Goal: Transaction & Acquisition: Purchase product/service

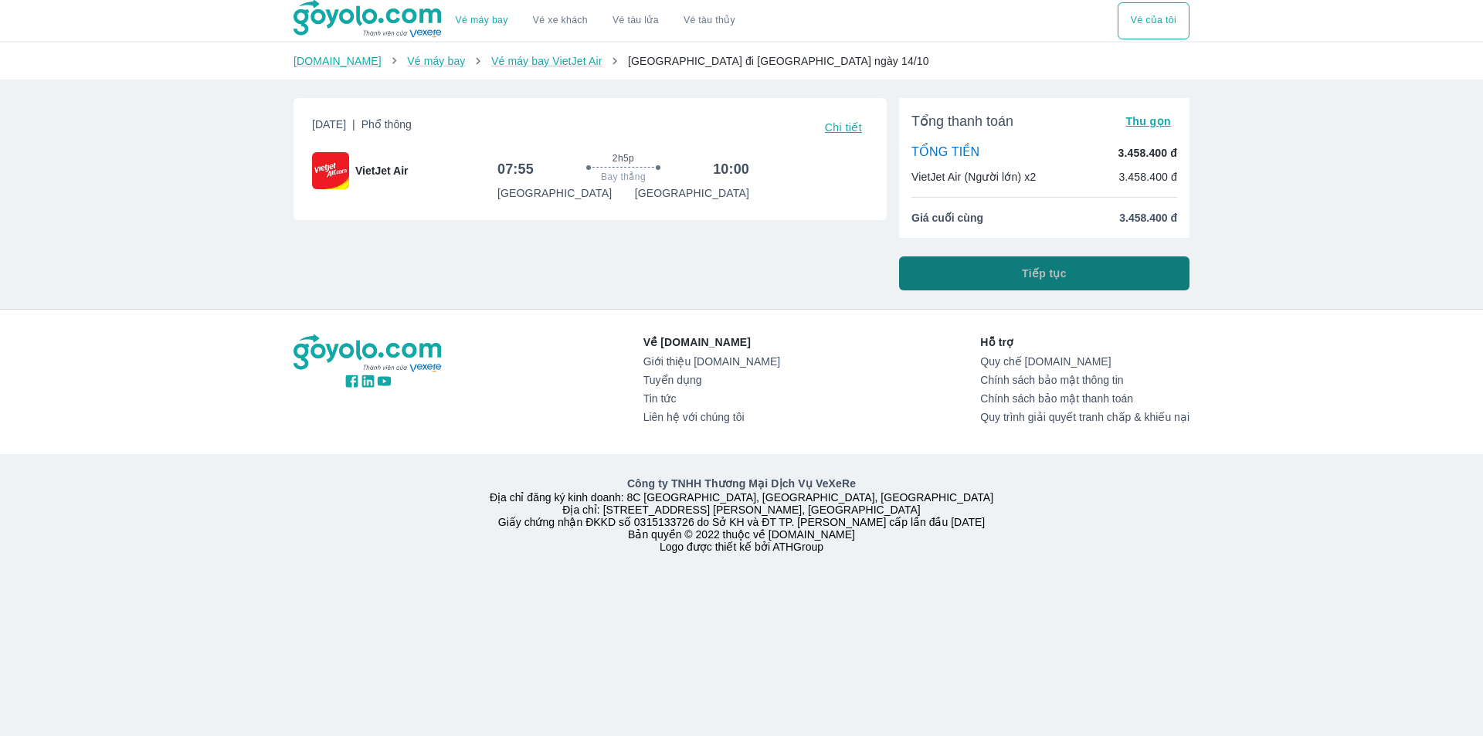
click at [974, 267] on button "Tiếp tục" at bounding box center [1044, 273] width 290 height 34
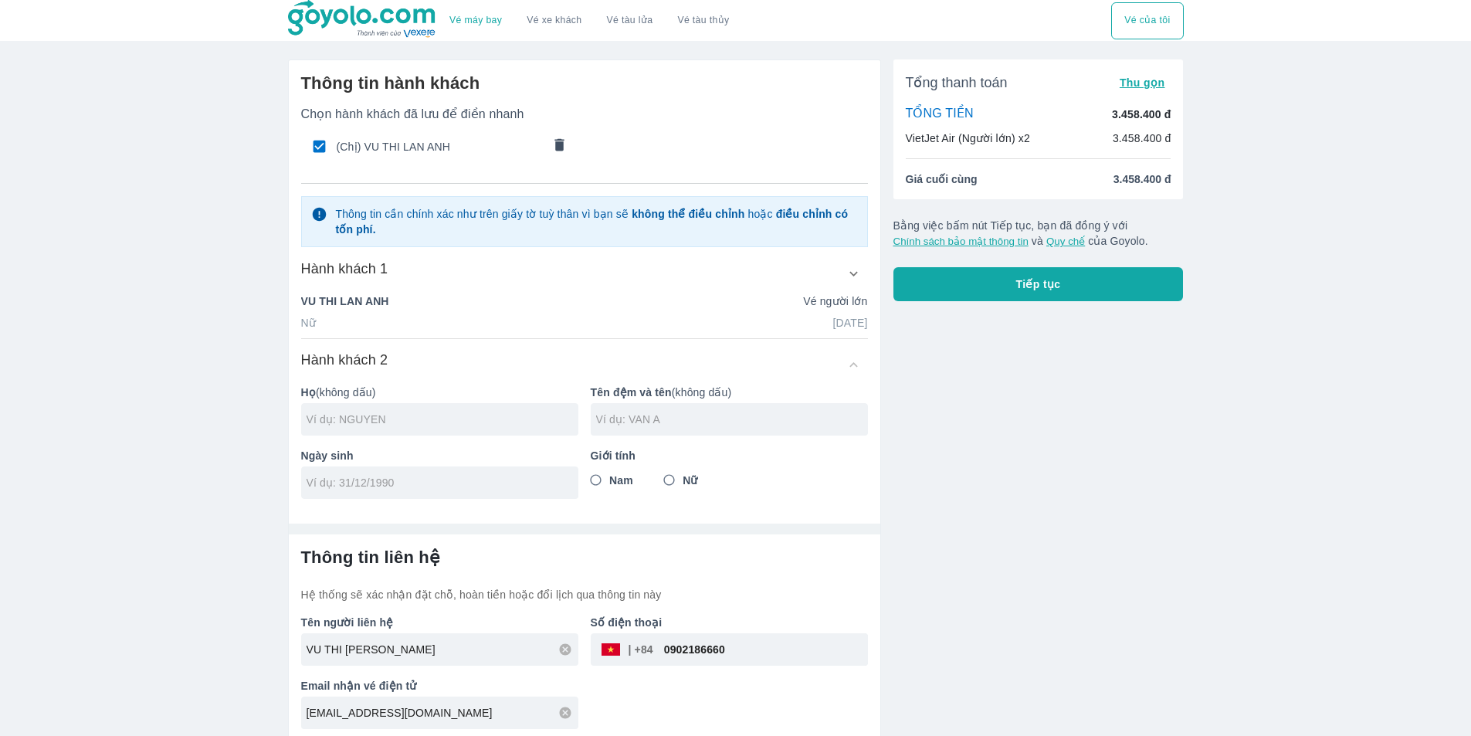
click at [561, 151] on icon "comments" at bounding box center [559, 144] width 9 height 12
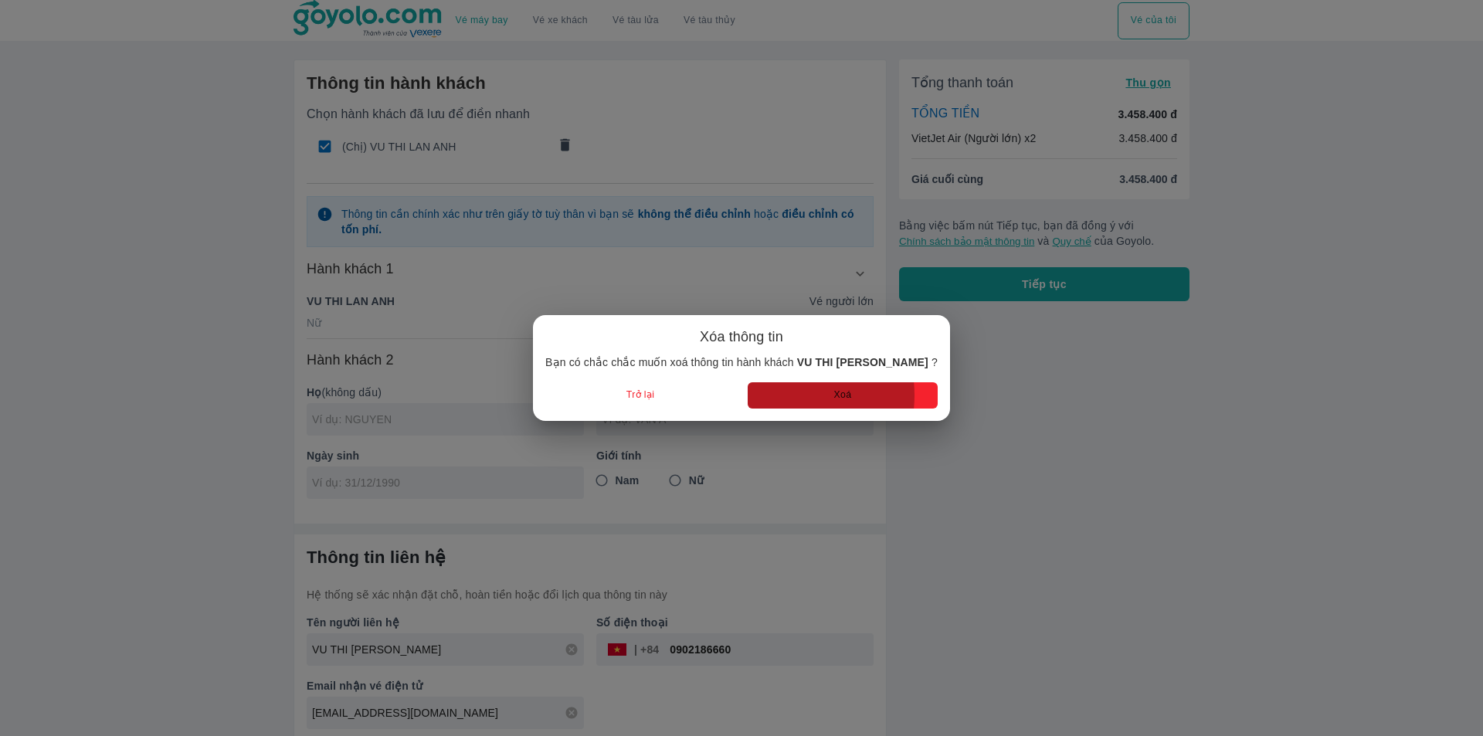
click at [783, 395] on button "Xoá" at bounding box center [843, 394] width 190 height 25
radio input "false"
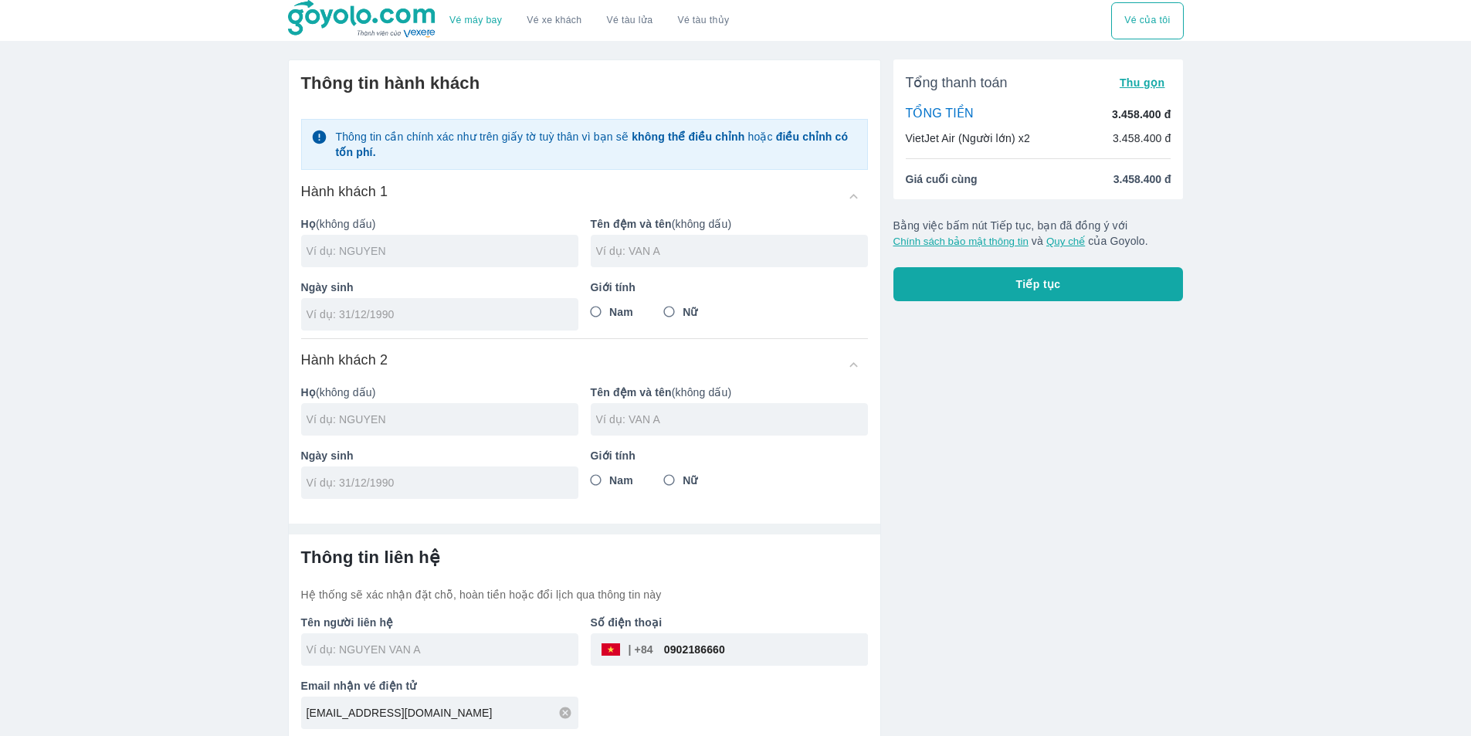
click at [412, 249] on input "text" at bounding box center [443, 250] width 272 height 15
type input "NGUYEN"
type input "VAN BINH"
click at [350, 317] on input "tel" at bounding box center [435, 314] width 256 height 15
type input "02/08/1982"
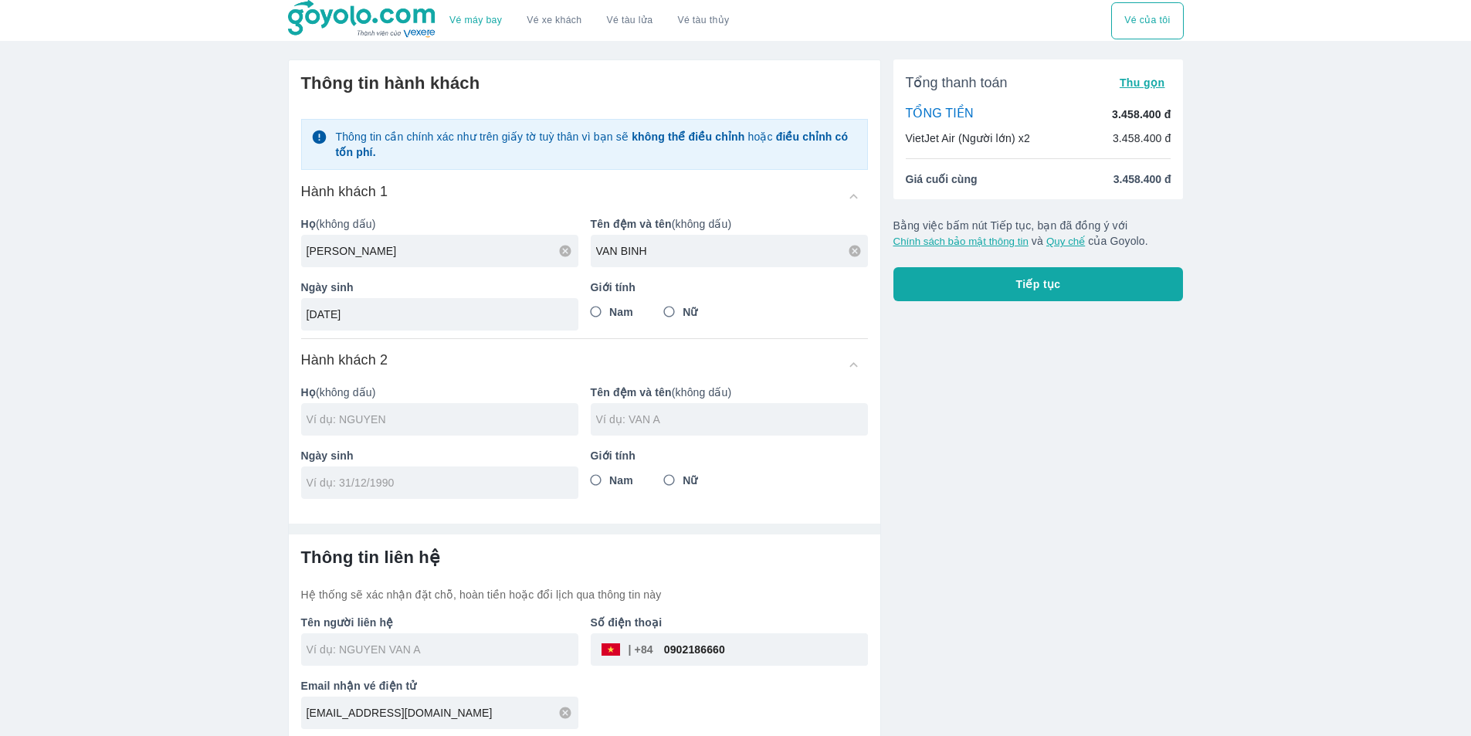
click at [592, 317] on input "Nam" at bounding box center [596, 312] width 28 height 28
radio input "true"
click at [473, 411] on div at bounding box center [439, 419] width 277 height 32
type input "NGUYEN VAN BINH"
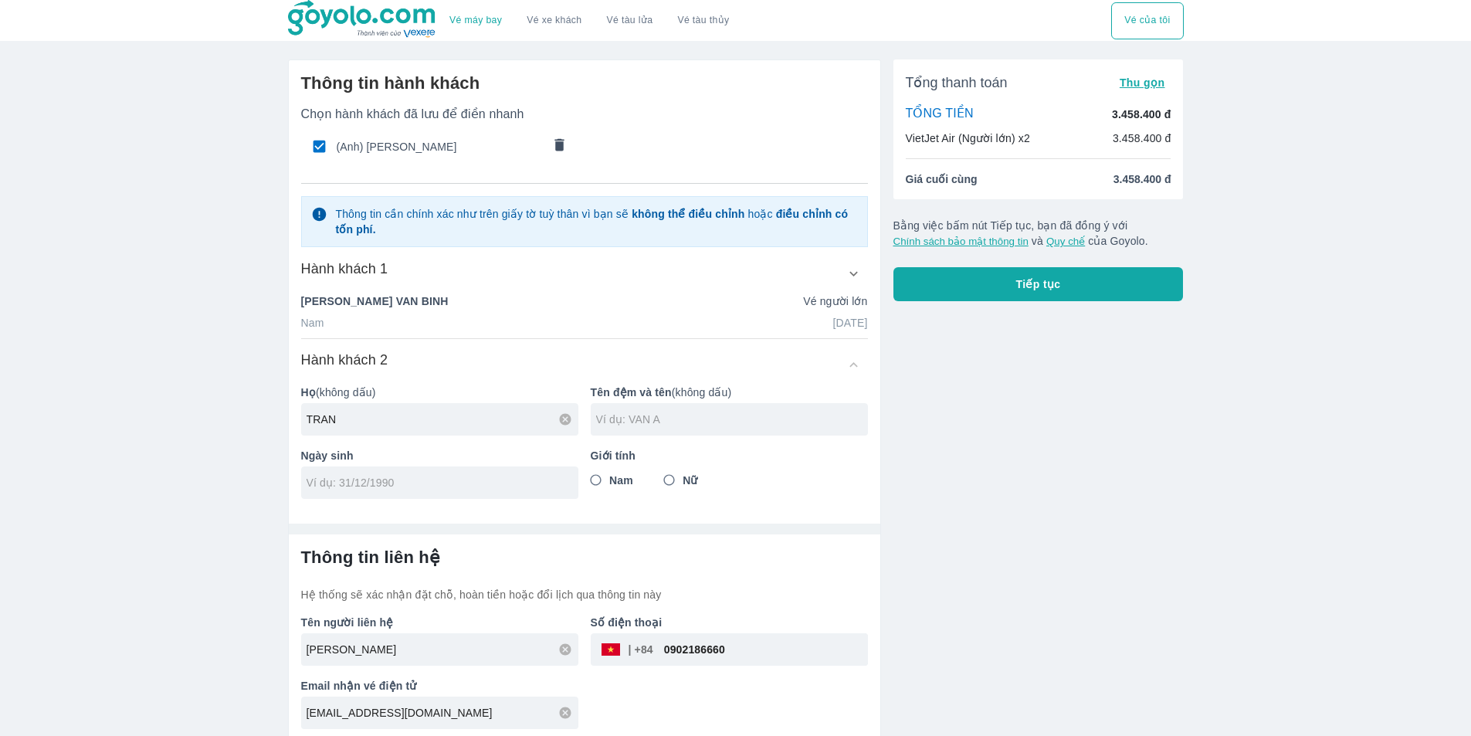
type input "TRAN"
type input "THI TUYET"
click at [511, 473] on div at bounding box center [439, 483] width 277 height 32
type input "02/07/1985"
click at [673, 477] on input "Nữ" at bounding box center [670, 481] width 28 height 28
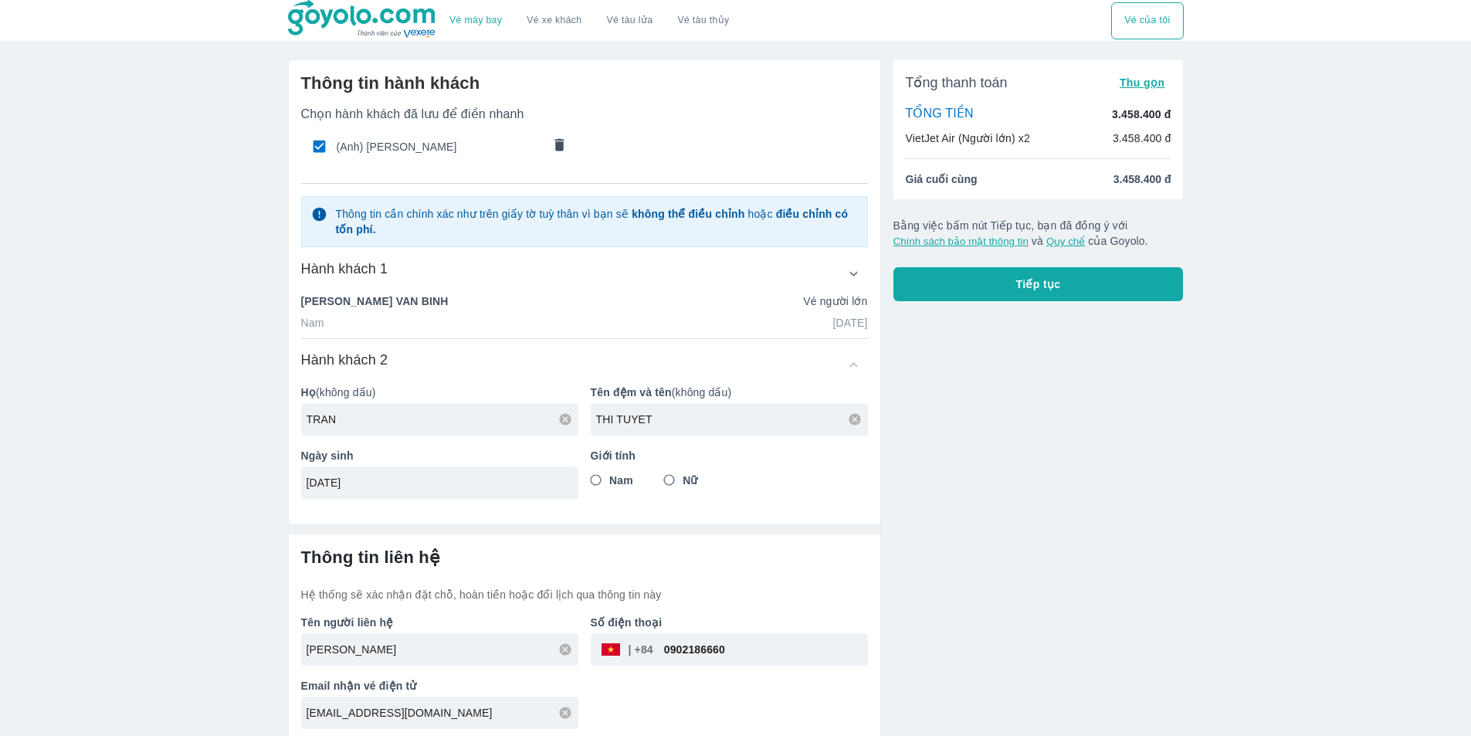
radio input "true"
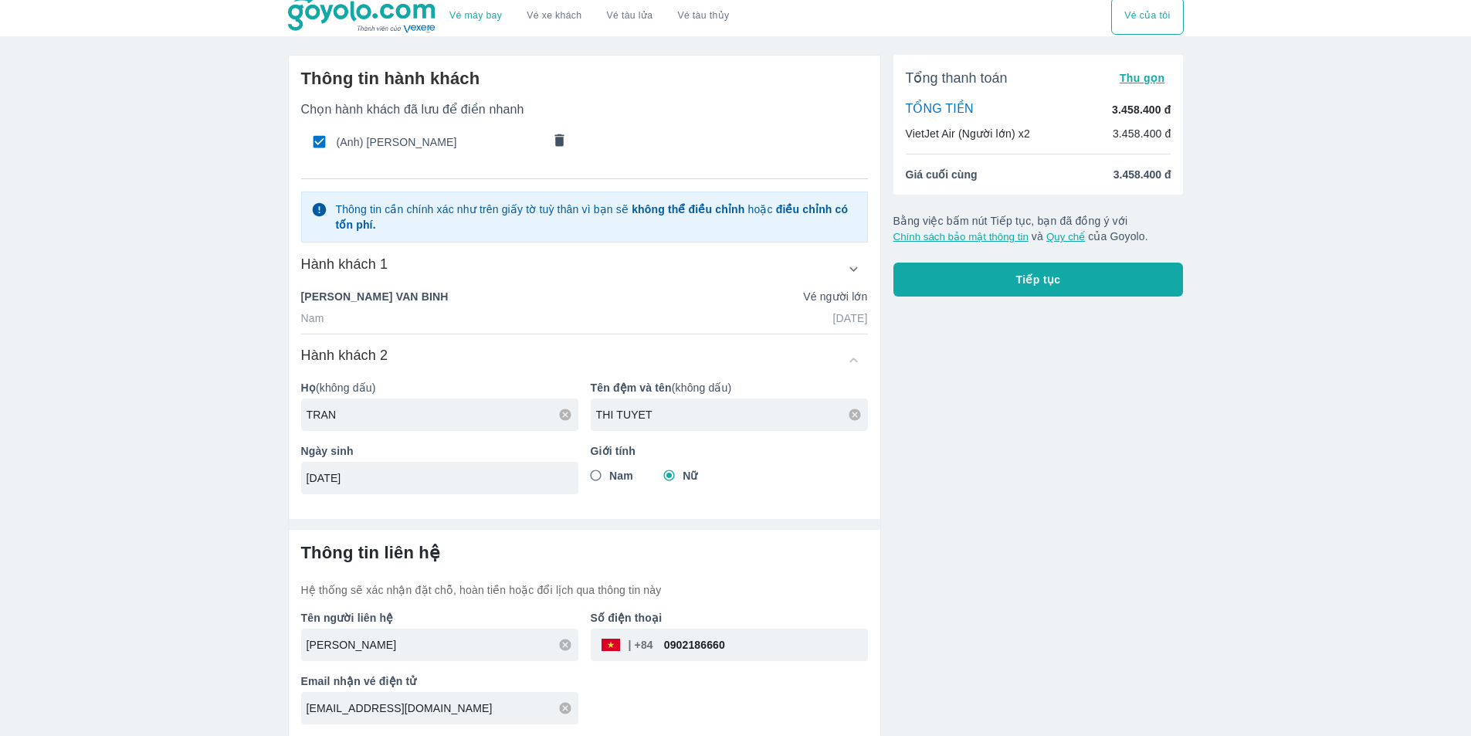
scroll to position [7, 0]
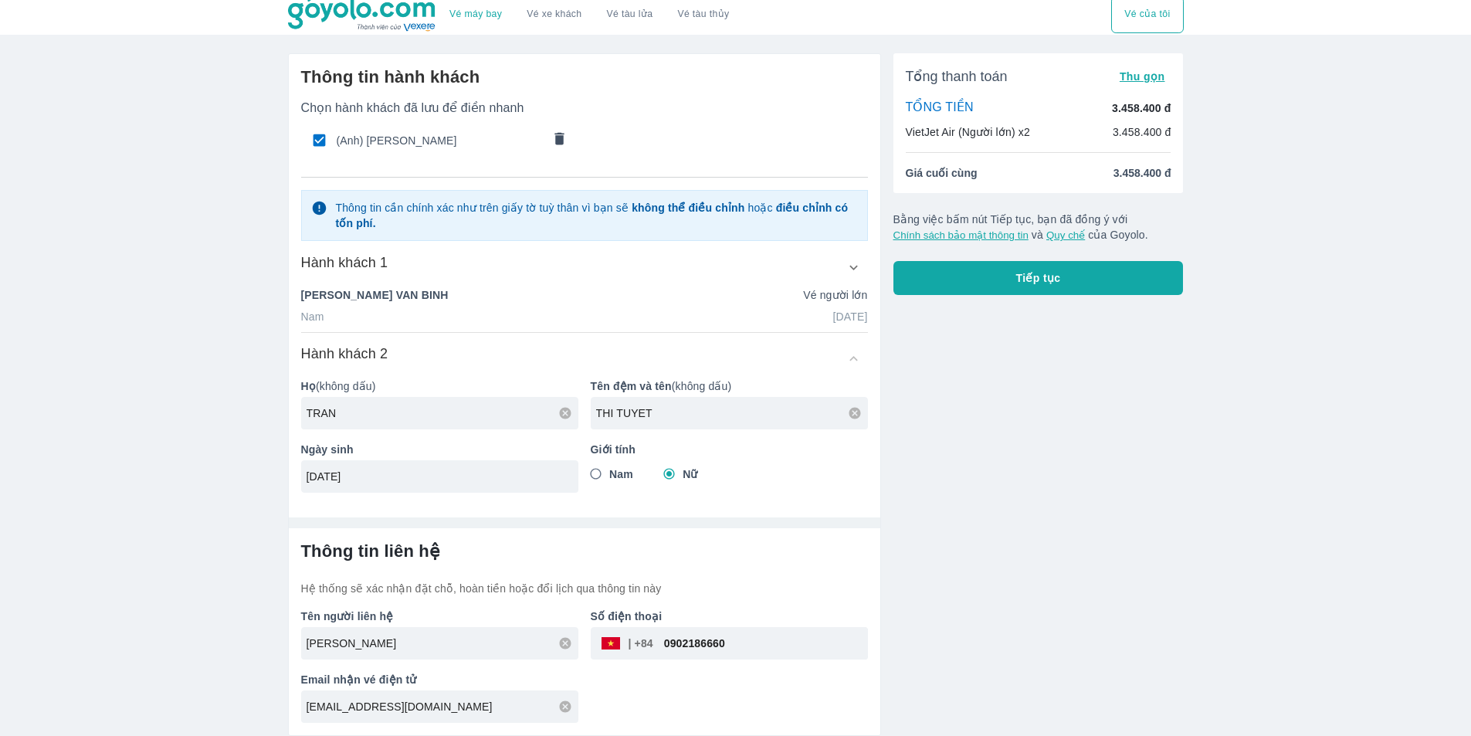
click at [737, 649] on input "0902186660" at bounding box center [760, 643] width 215 height 37
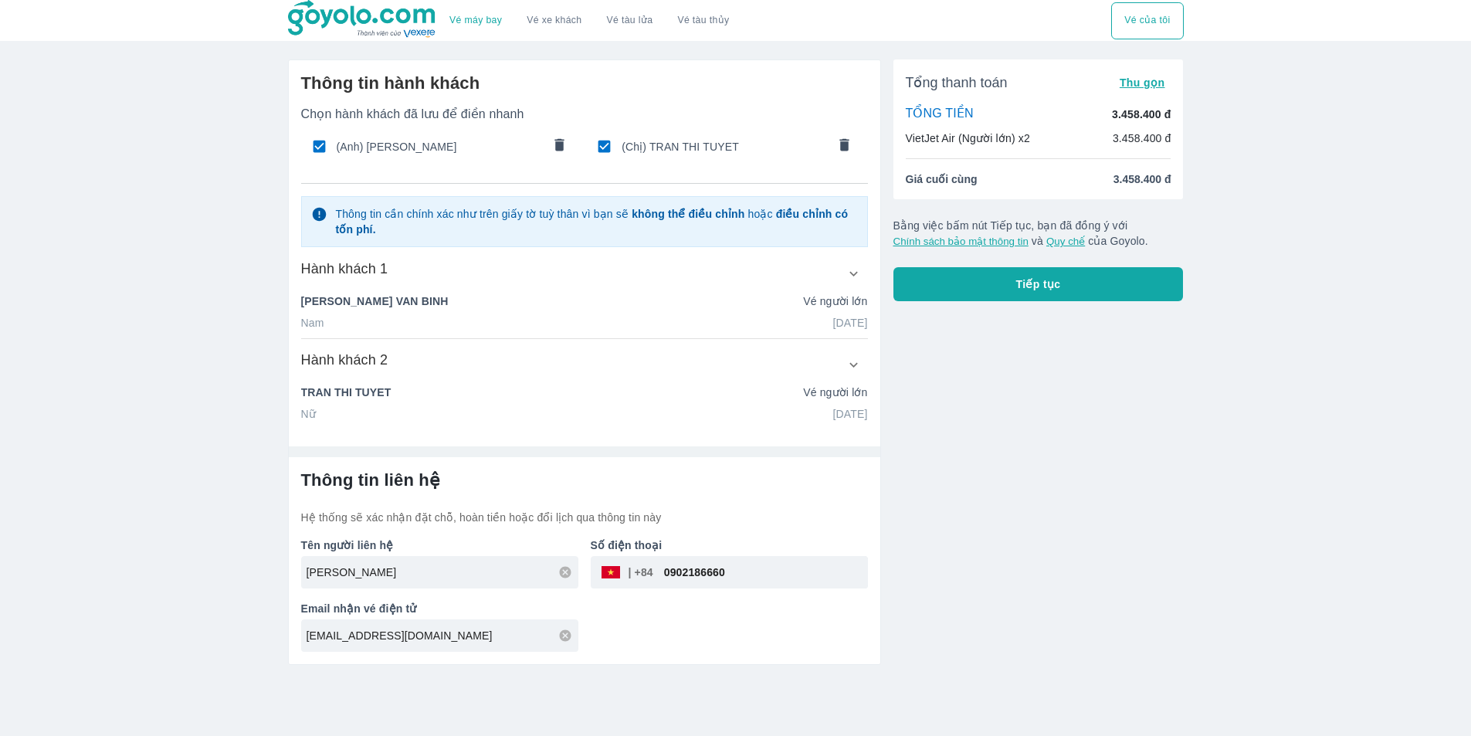
scroll to position [0, 0]
paste input "62621215"
type input "0962621215"
click at [1027, 519] on div "Tổng thanh toán Thu gọn TỔNG TIỀN 3.458.400 đ VietJet Air (Người lớn) x2 3.458.…" at bounding box center [1038, 356] width 303 height 618
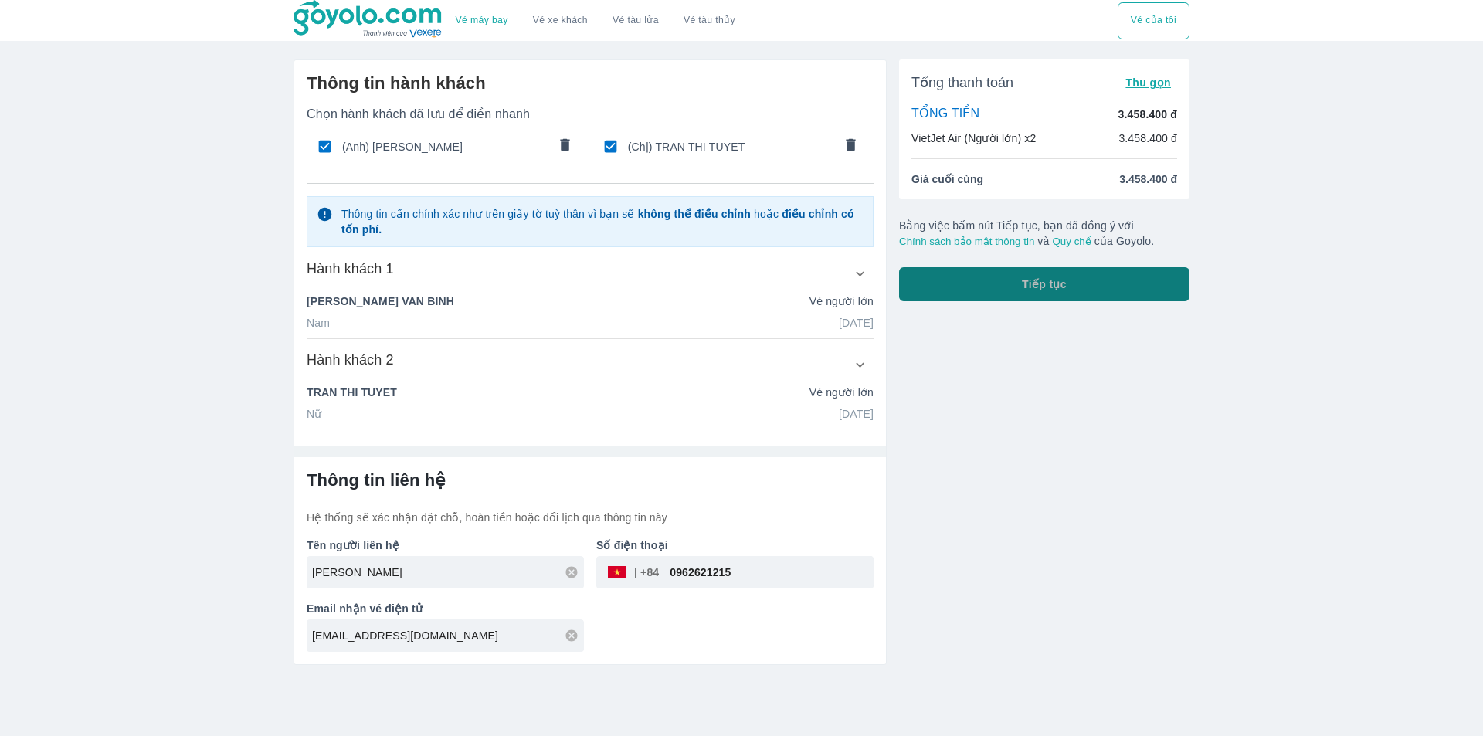
click at [1033, 290] on span "Tiếp tục" at bounding box center [1044, 284] width 45 height 15
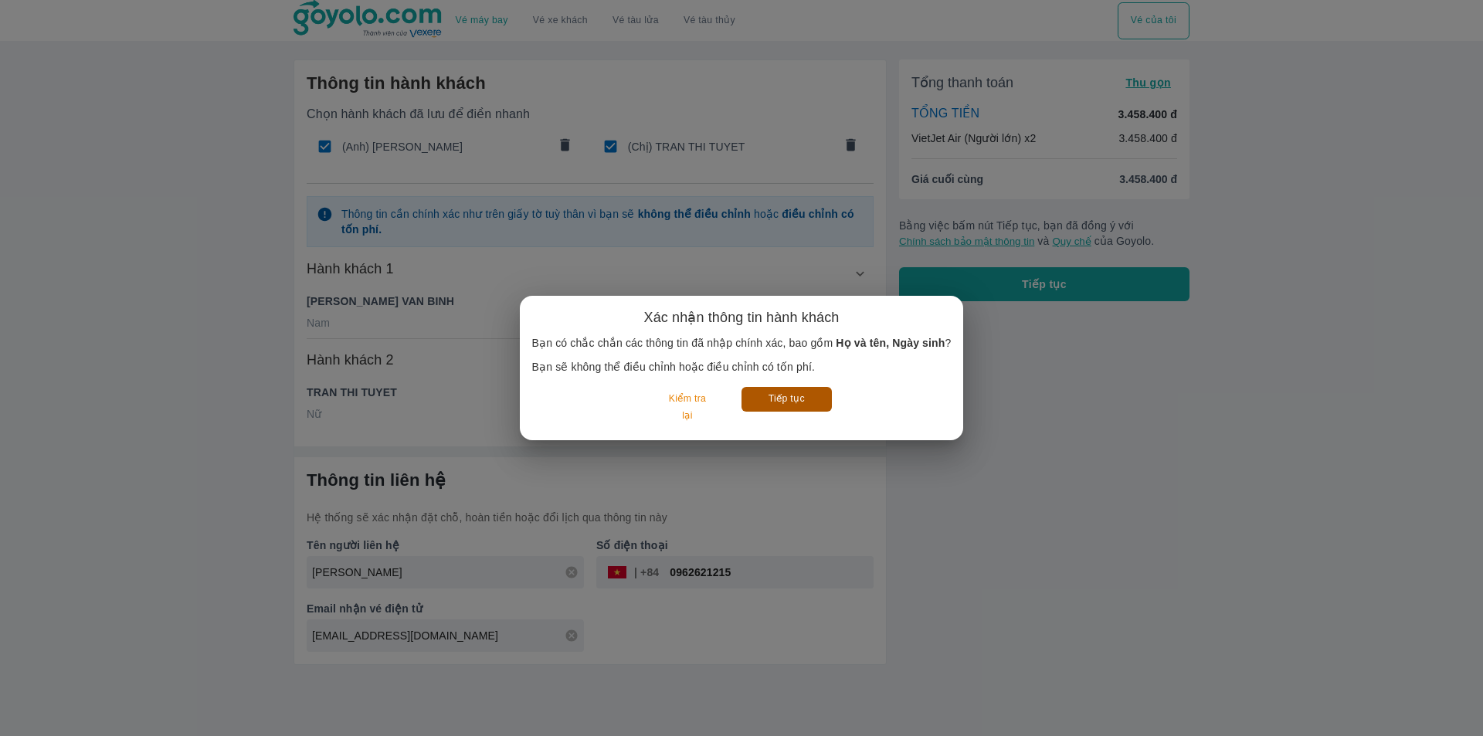
click at [793, 398] on button "Tiếp tục" at bounding box center [787, 399] width 90 height 24
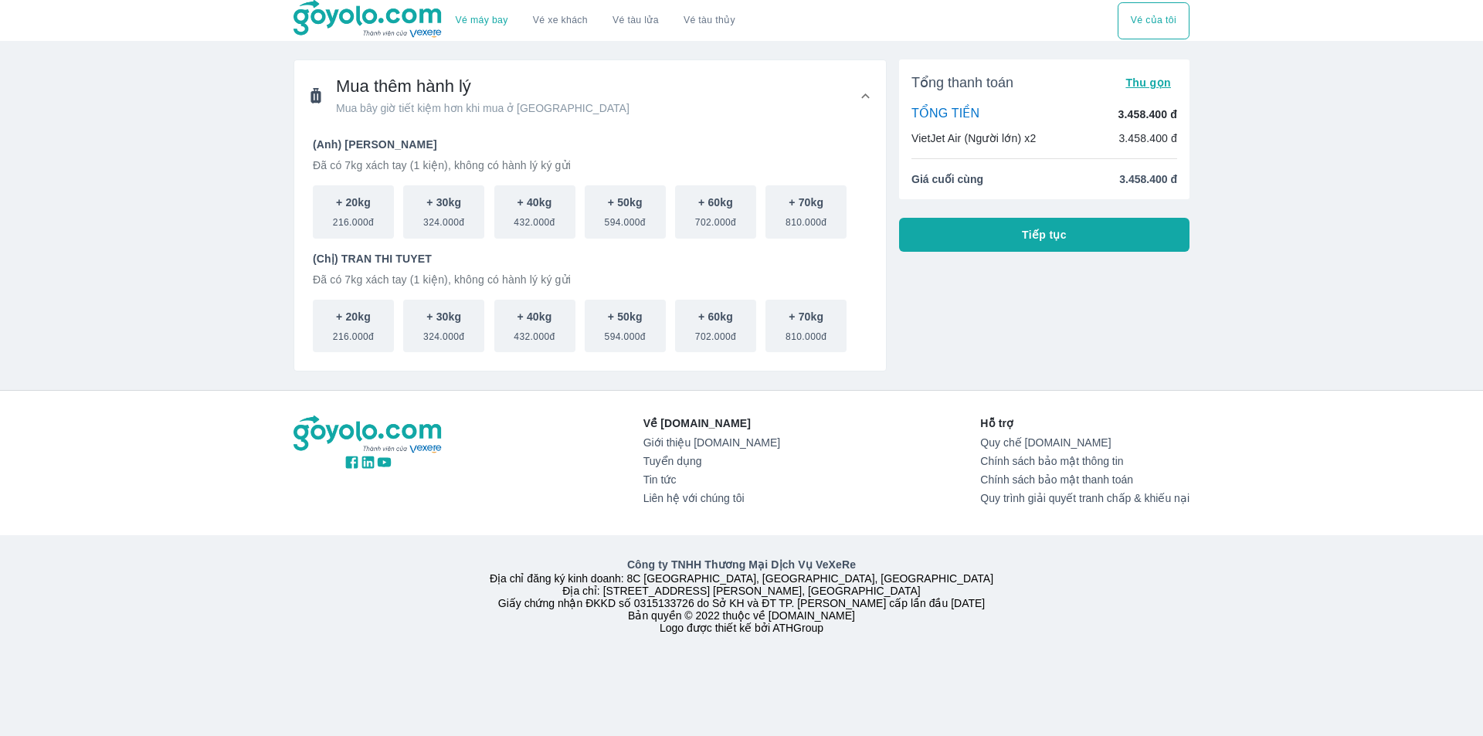
click at [1038, 234] on span "Tiếp tục" at bounding box center [1044, 234] width 45 height 15
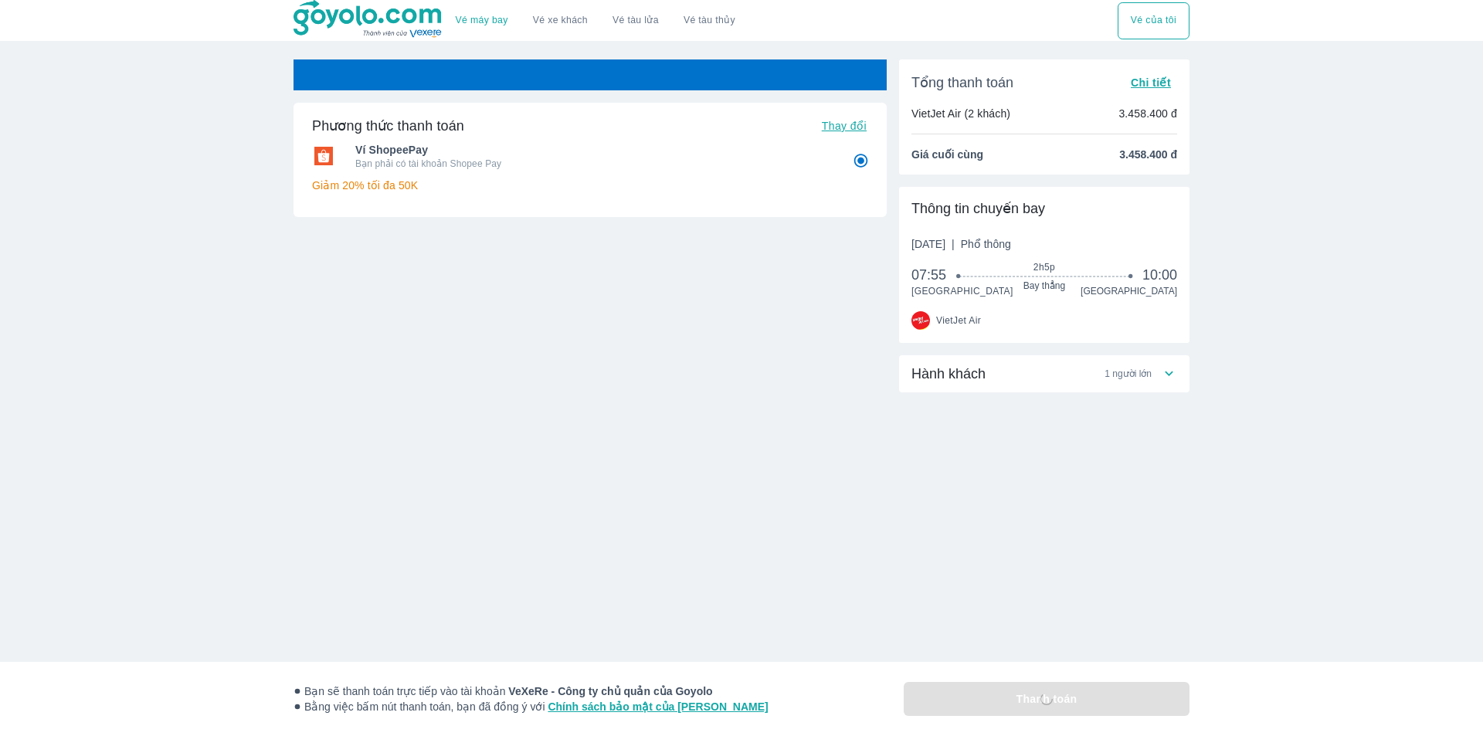
radio input "false"
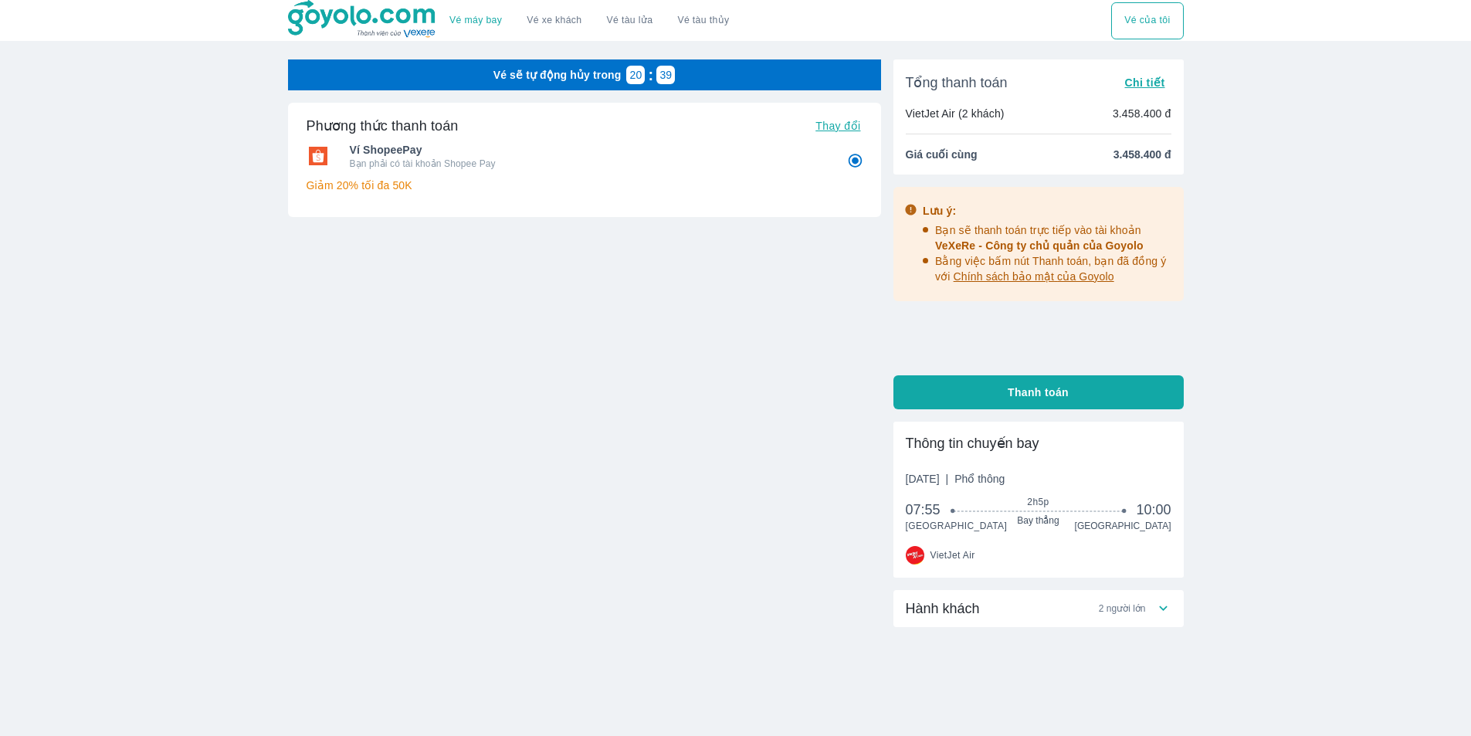
click at [1049, 390] on span "Thanh toán" at bounding box center [1038, 392] width 61 height 15
radio input "false"
